Goal: Task Accomplishment & Management: Manage account settings

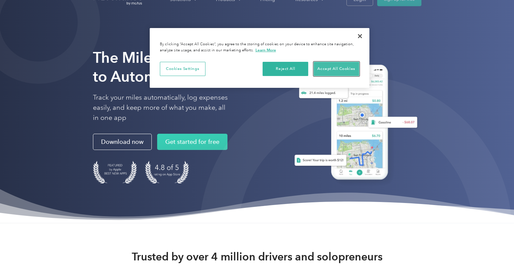
click at [321, 62] on button "Accept All Cookies" at bounding box center [336, 69] width 46 height 14
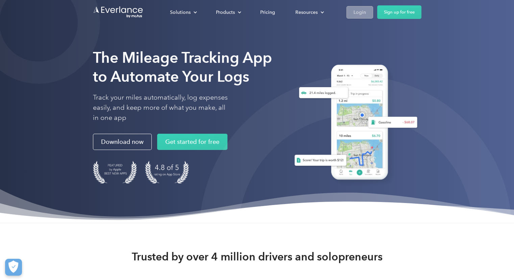
click at [365, 14] on link "Login" at bounding box center [359, 12] width 27 height 12
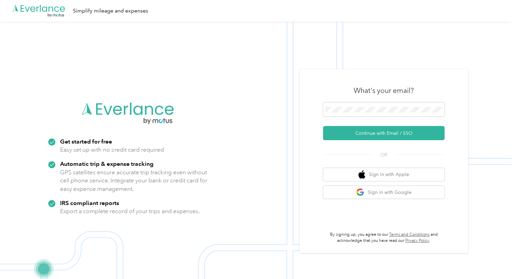
click at [353, 119] on form "Continue with Email / SSO" at bounding box center [384, 121] width 122 height 38
click at [358, 126] on button "Continue with Email / SSO" at bounding box center [384, 133] width 122 height 14
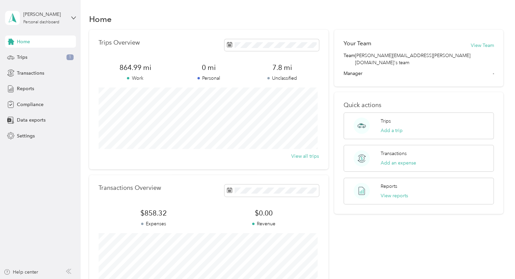
click at [213, 29] on section "Home Trips Overview 864.99 mi Work 0 mi Personal 7.8 mi Unclassified View all t…" at bounding box center [296, 156] width 415 height 289
click at [19, 59] on span "Trips" at bounding box center [22, 57] width 10 height 7
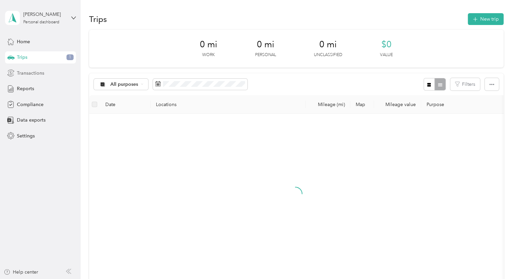
click at [26, 73] on span "Transactions" at bounding box center [30, 73] width 27 height 7
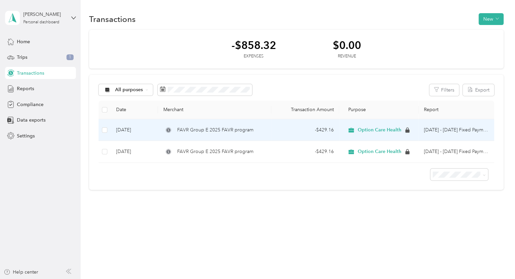
click at [354, 132] on icon at bounding box center [351, 129] width 8 height 5
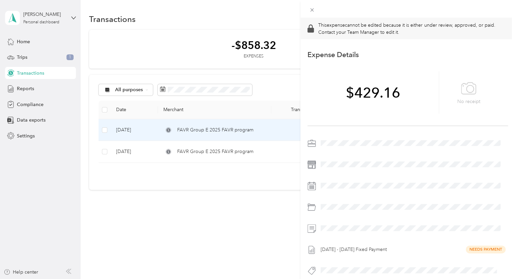
scroll to position [11, 0]
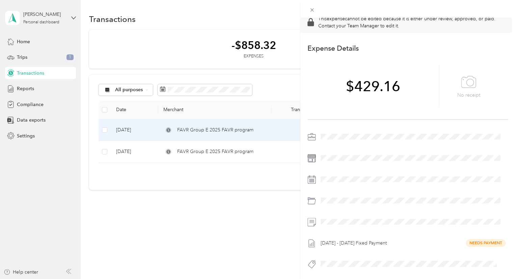
click at [328, 230] on div "Oct 1 - 31, 2025 Fixed Payment Needs Payment" at bounding box center [408, 202] width 201 height 142
click at [315, 9] on icon at bounding box center [312, 10] width 6 height 6
